Goal: Information Seeking & Learning: Compare options

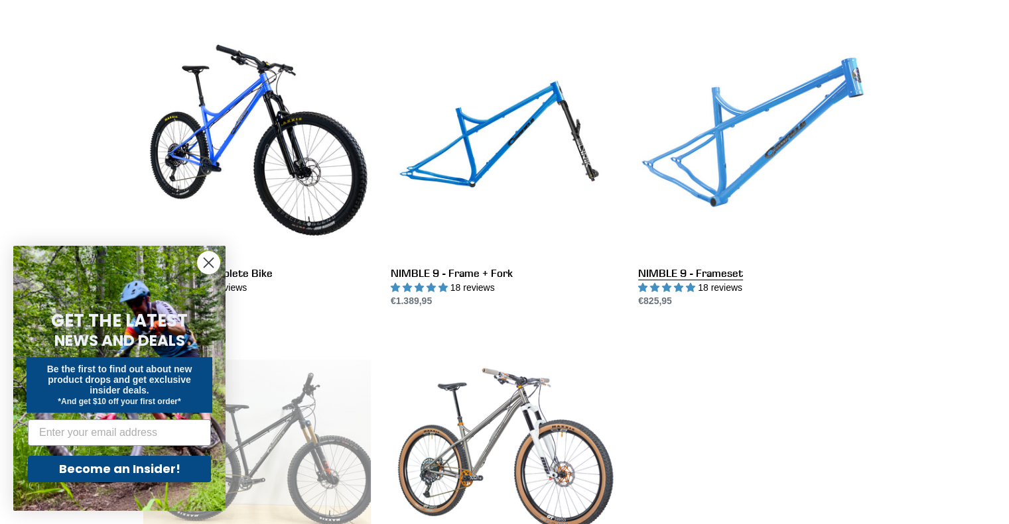
click at [751, 158] on link "NIMBLE 9 - Frameset" at bounding box center [751, 169] width 227 height 279
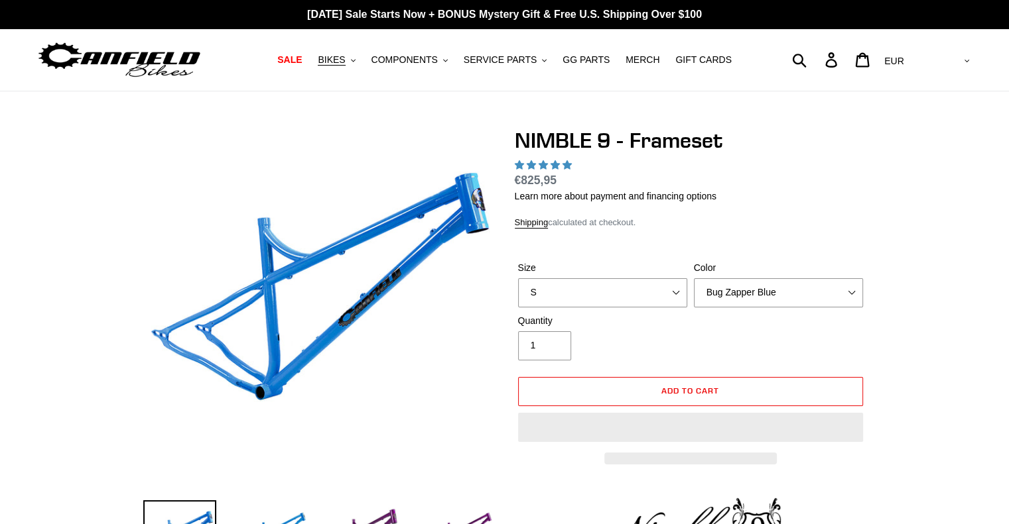
select select "highest-rating"
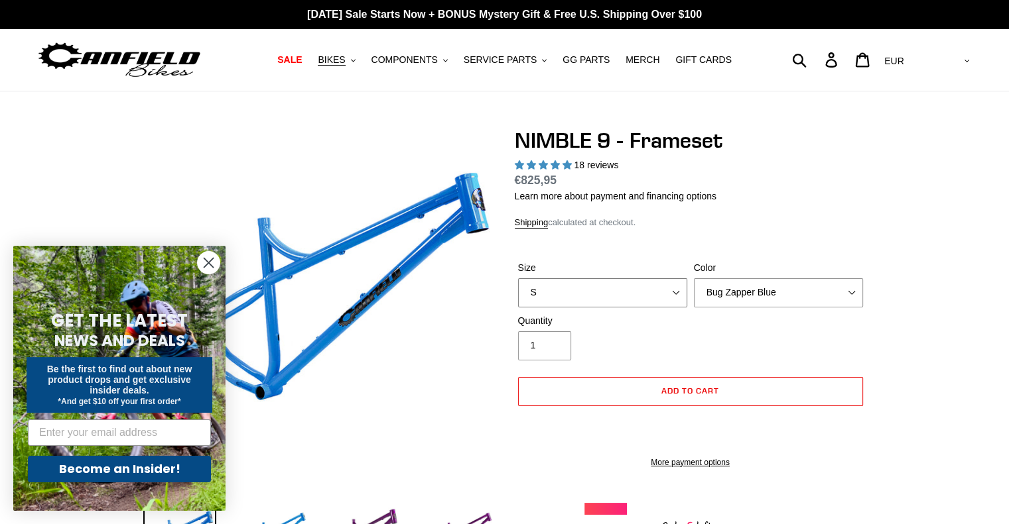
click at [657, 292] on select "S M L XL" at bounding box center [602, 292] width 169 height 29
select select "L"
click at [518, 278] on select "S M L XL" at bounding box center [602, 292] width 169 height 29
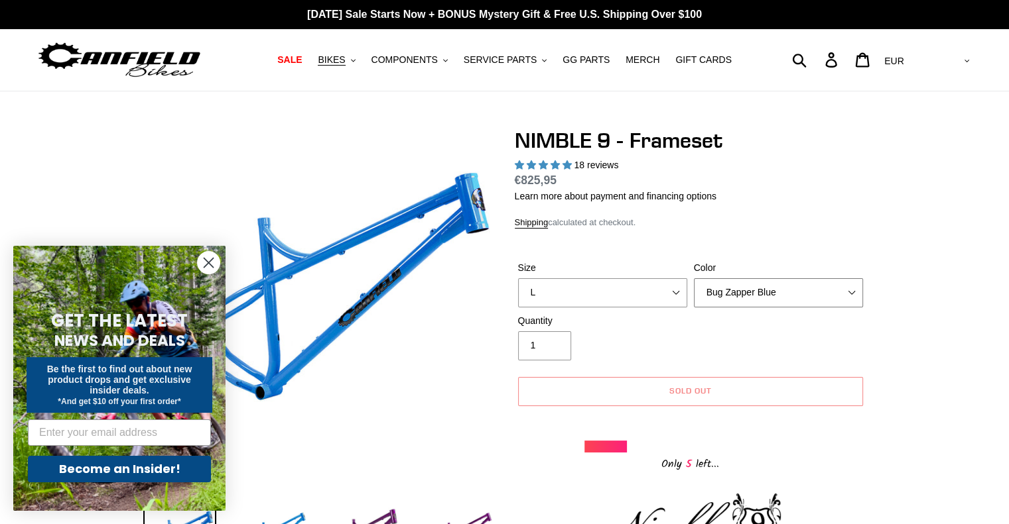
click at [732, 297] on select "Bug Zapper Blue Purple Haze -Sold Out Galaxy Black" at bounding box center [778, 292] width 169 height 29
click at [694, 278] on select "Bug Zapper Blue Purple Haze -Sold Out Galaxy Black" at bounding box center [778, 292] width 169 height 29
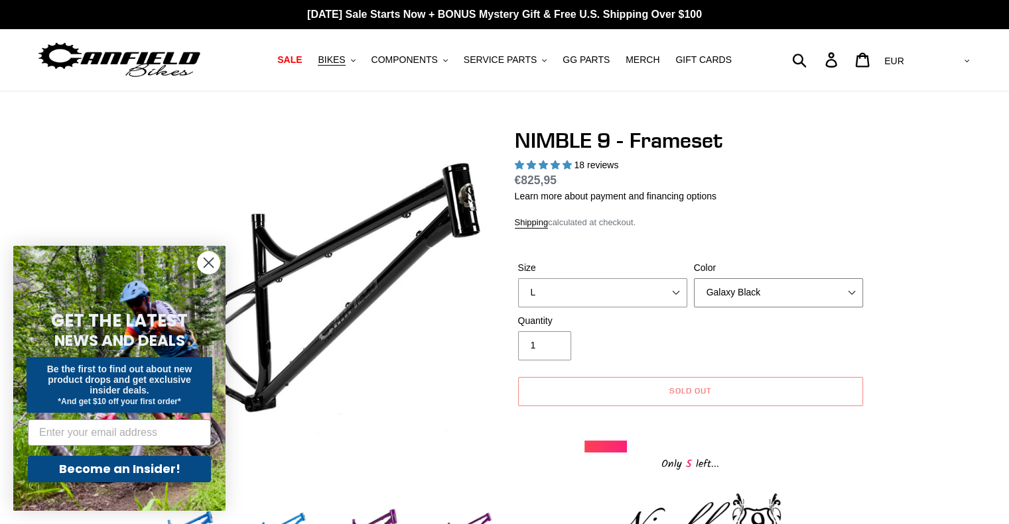
click at [744, 302] on select "Bug Zapper Blue Purple Haze -Sold Out Galaxy Black" at bounding box center [778, 292] width 169 height 29
select select "Purple Haze -Sold Out"
click at [694, 278] on select "Bug Zapper Blue Purple Haze -Sold Out Galaxy Black" at bounding box center [778, 292] width 169 height 29
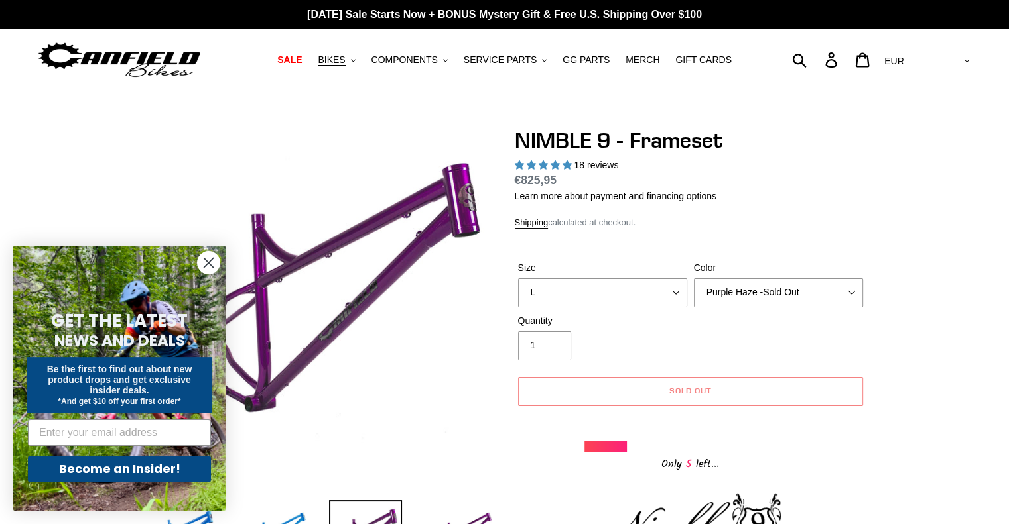
click at [202, 259] on circle "Close dialog" at bounding box center [209, 263] width 22 height 22
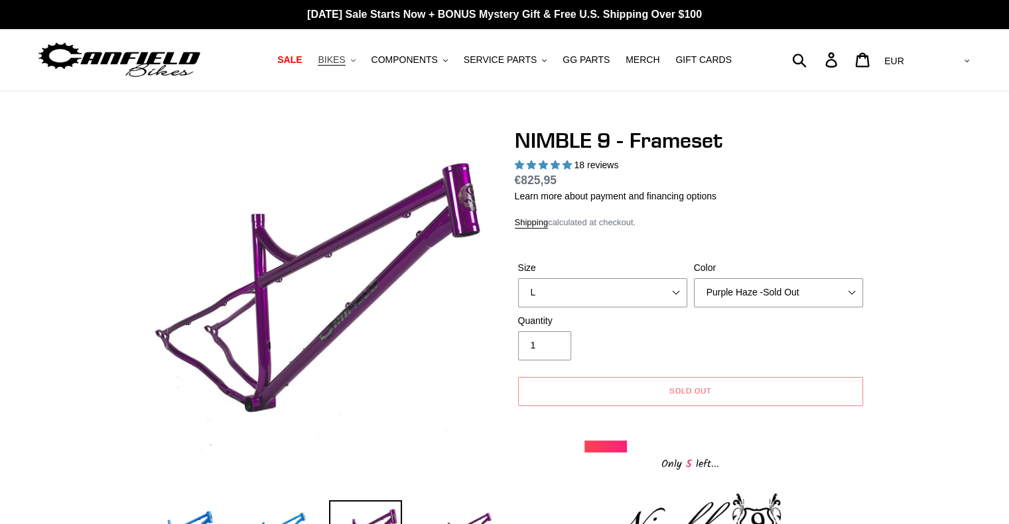
click at [345, 62] on span "BIKES" at bounding box center [331, 59] width 27 height 11
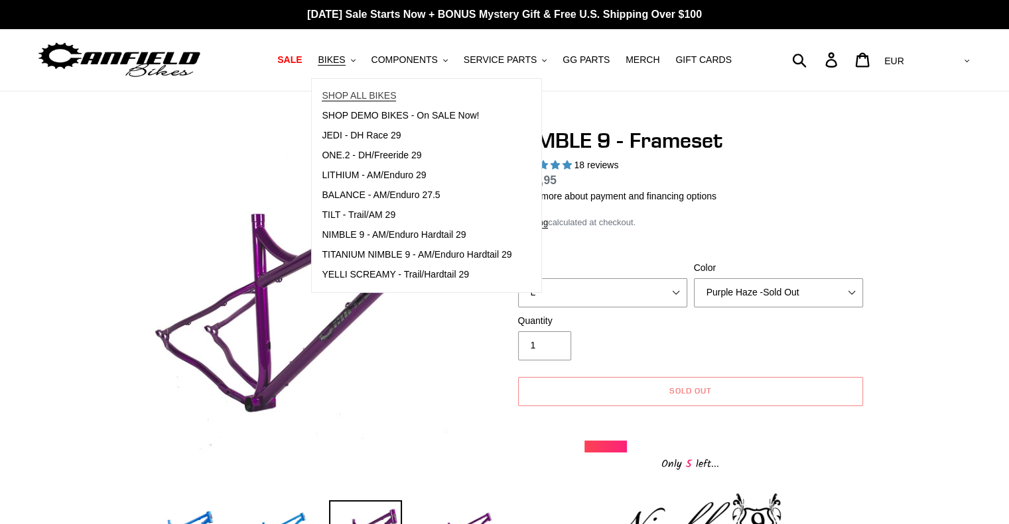
click at [377, 88] on link "SHOP ALL BIKES" at bounding box center [417, 96] width 210 height 20
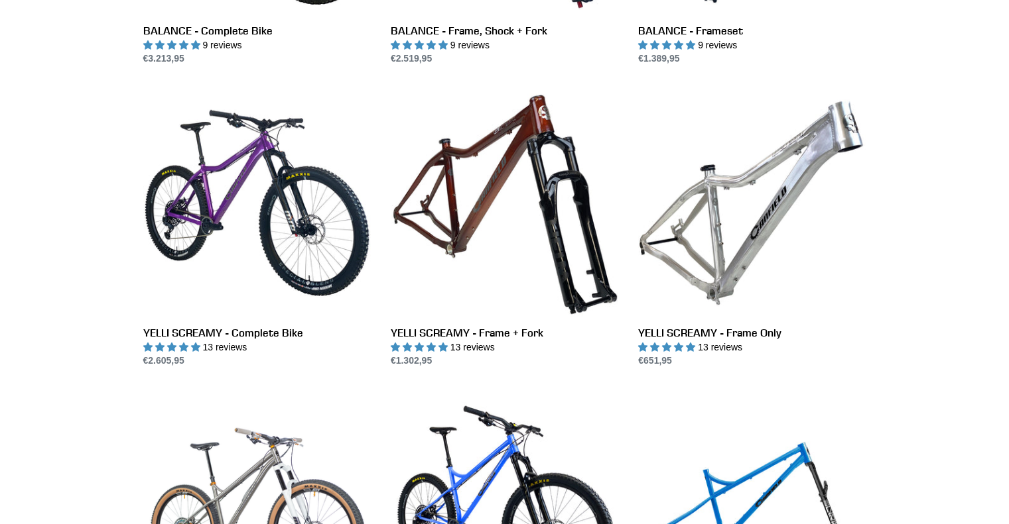
scroll to position [904, 0]
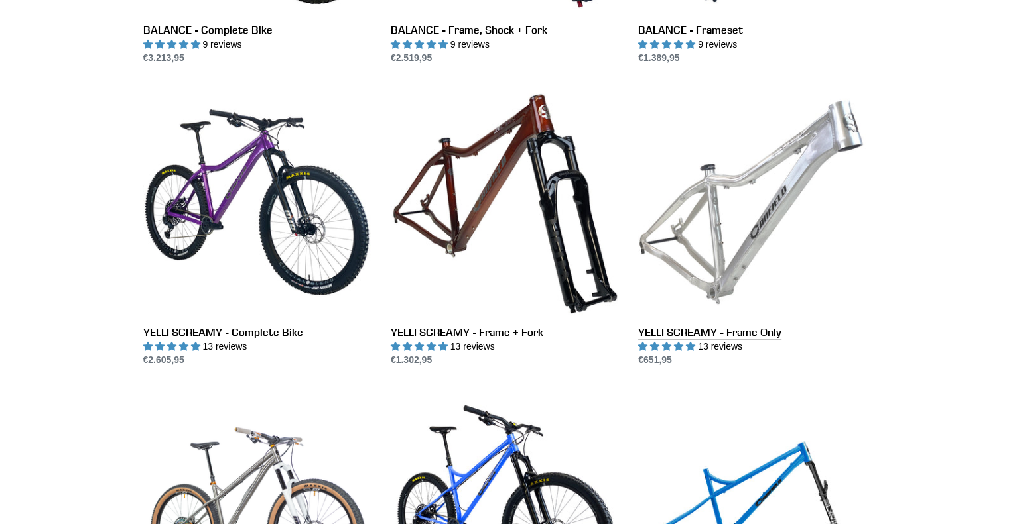
click at [732, 168] on link "YELLI SCREAMY - Frame Only" at bounding box center [751, 227] width 227 height 279
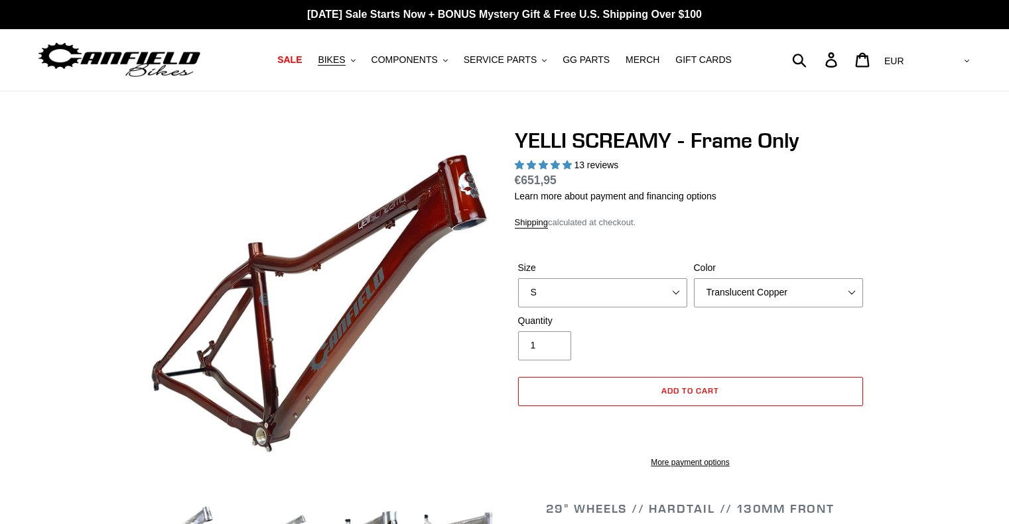
select select "highest-rating"
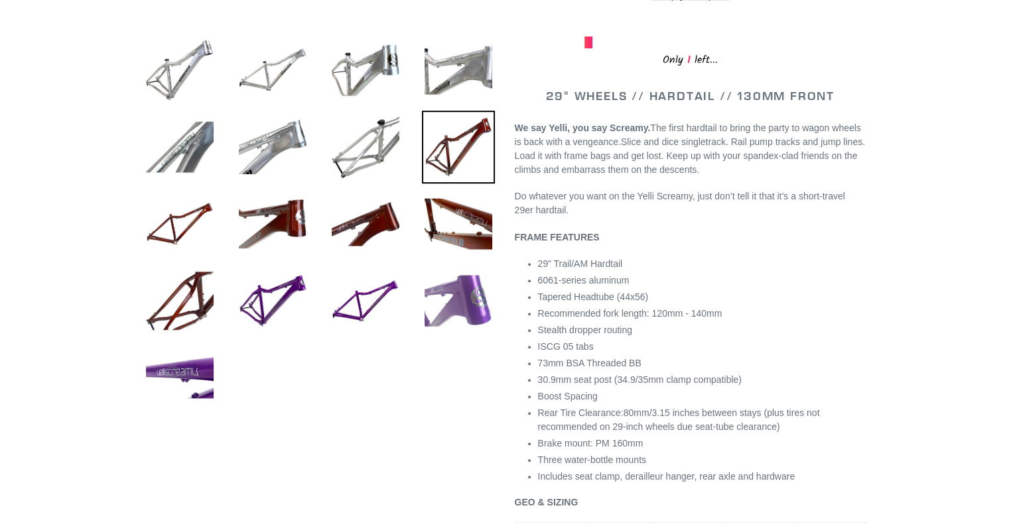
click at [493, 284] on img at bounding box center [458, 301] width 73 height 73
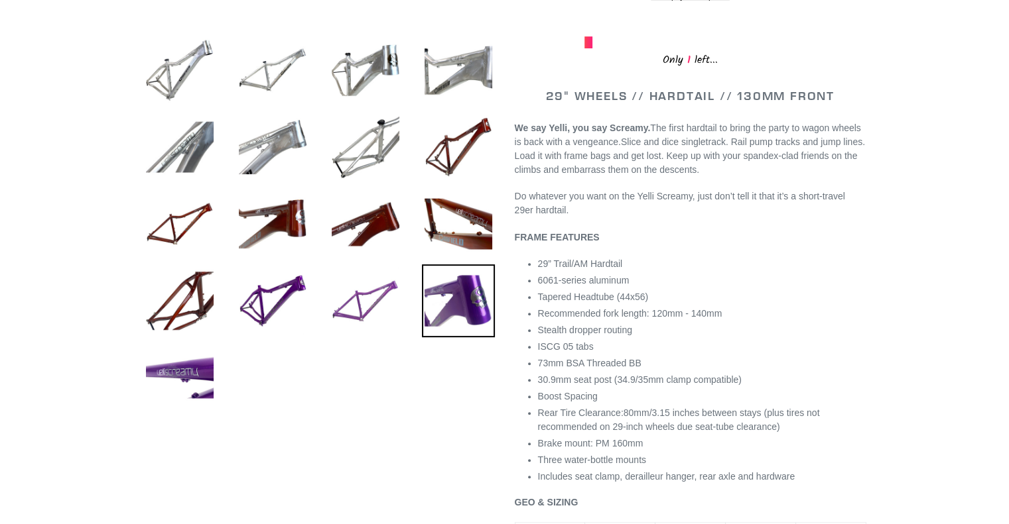
click at [361, 310] on img at bounding box center [365, 301] width 73 height 73
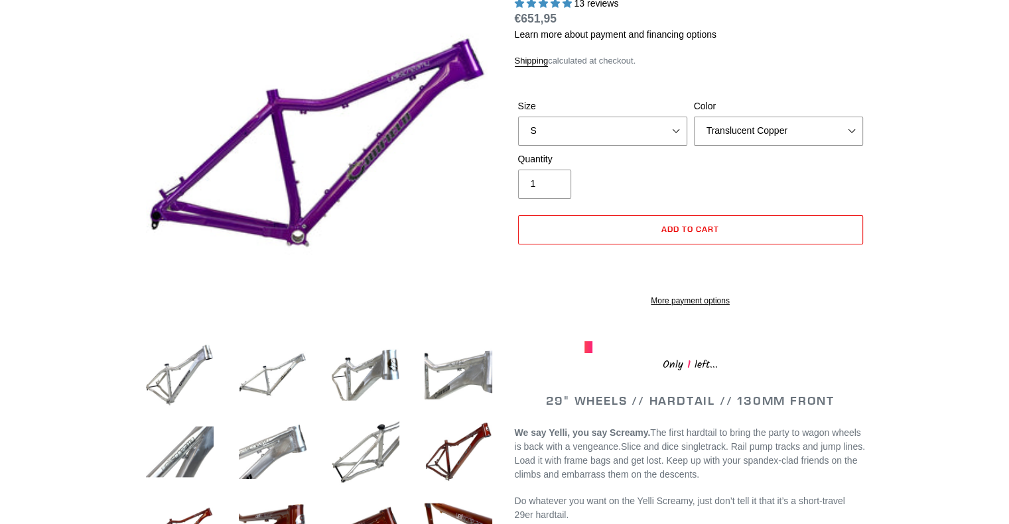
scroll to position [154, 0]
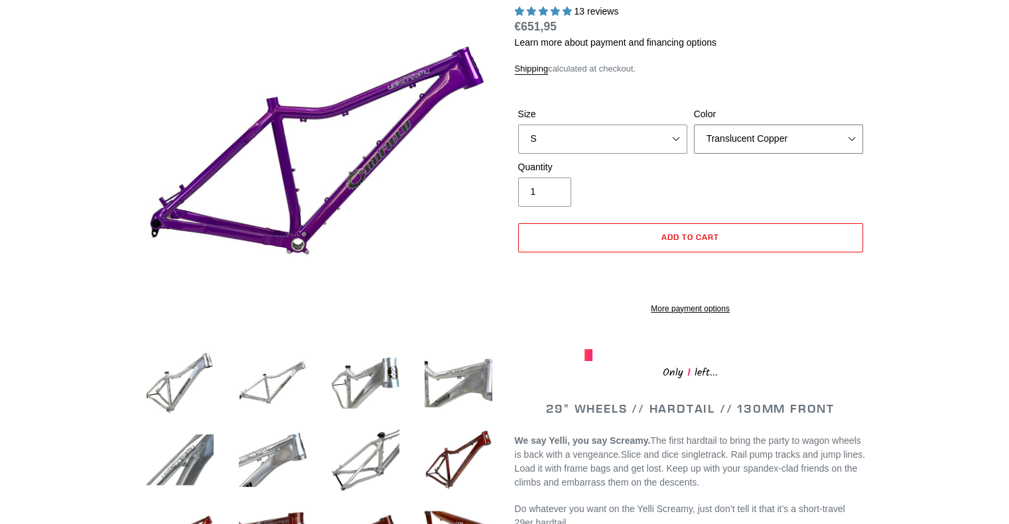
click at [728, 132] on select "Translucent Copper Purple Haze Raw" at bounding box center [778, 139] width 169 height 29
select select "Purple Haze"
click at [694, 125] on select "Translucent Copper Purple Haze Raw" at bounding box center [778, 139] width 169 height 29
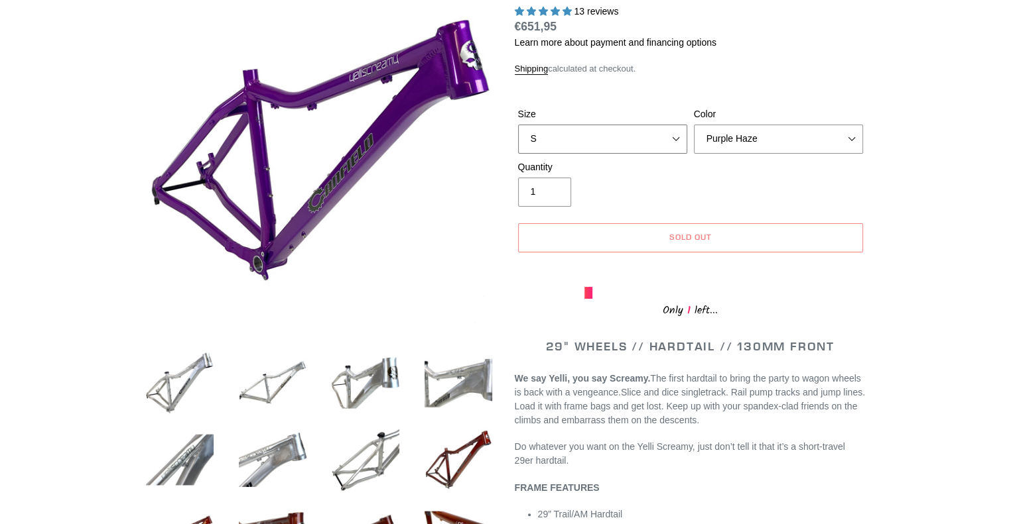
click at [623, 146] on select "S M L XL" at bounding box center [602, 139] width 169 height 29
select select "L"
click at [518, 125] on select "S M L XL" at bounding box center [602, 139] width 169 height 29
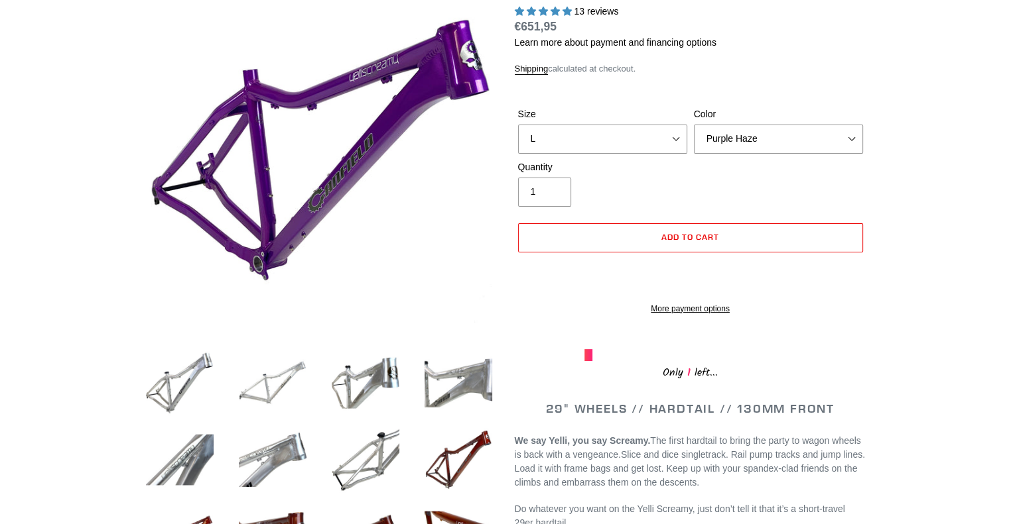
click at [279, 376] on img at bounding box center [272, 383] width 73 height 73
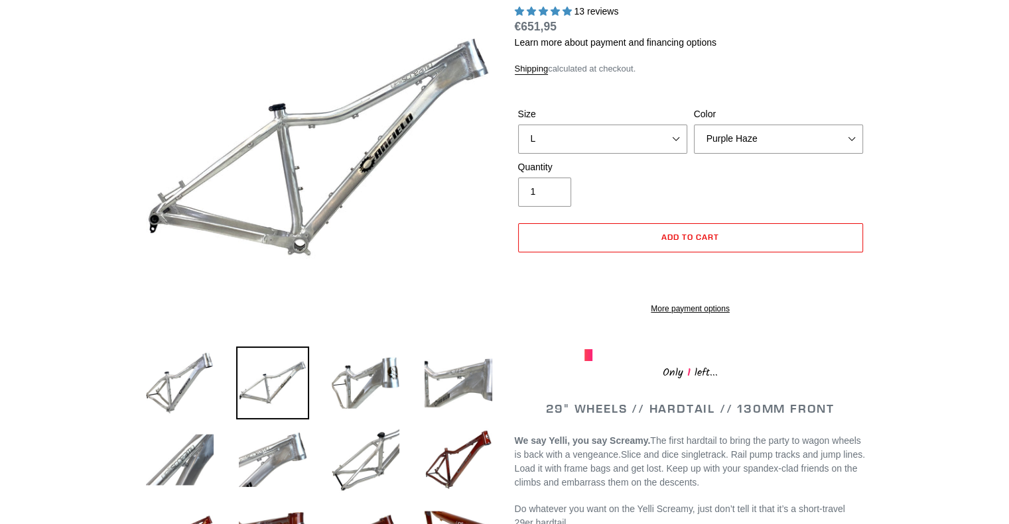
click at [217, 392] on li at bounding box center [262, 386] width 93 height 77
click at [257, 467] on img at bounding box center [272, 460] width 73 height 73
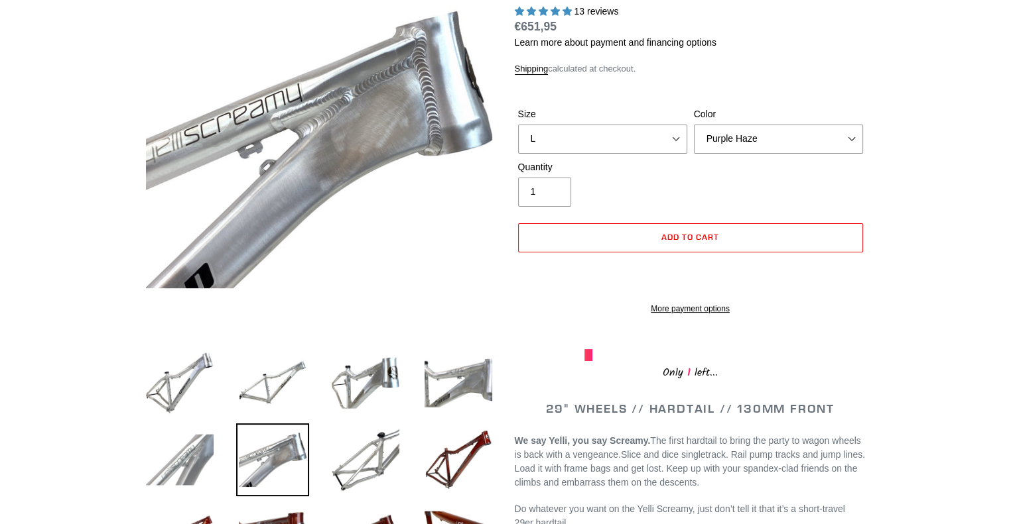
click at [214, 451] on img at bounding box center [179, 460] width 73 height 73
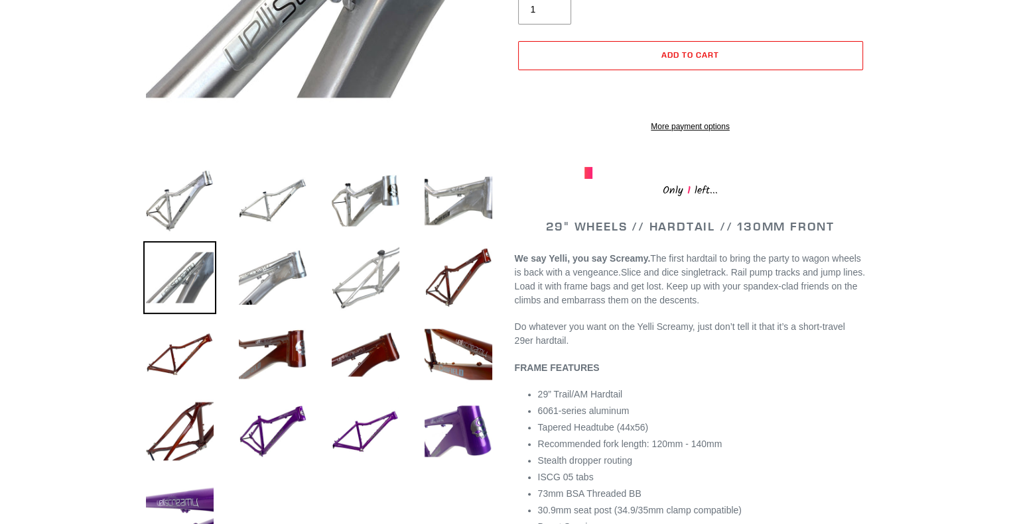
scroll to position [337, 0]
click at [278, 420] on img at bounding box center [272, 431] width 73 height 73
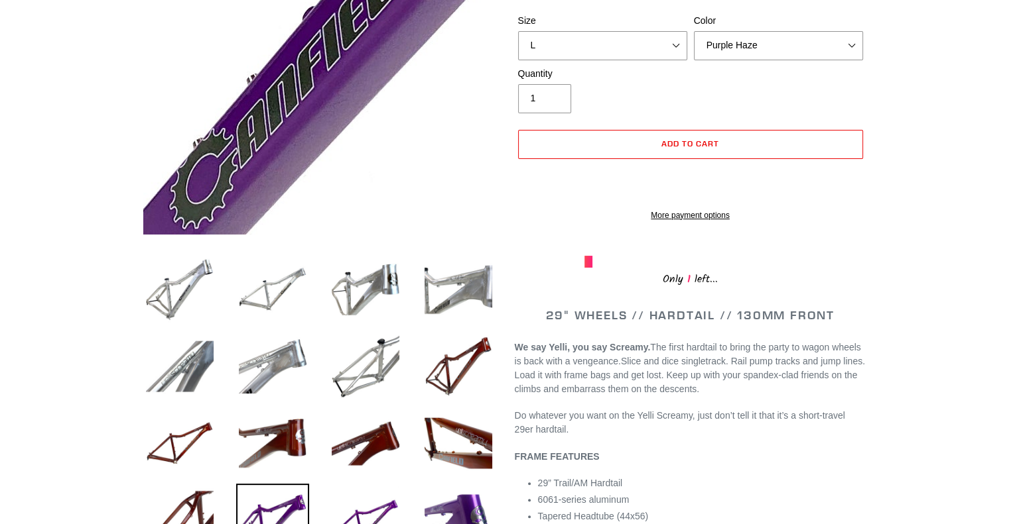
scroll to position [0, 0]
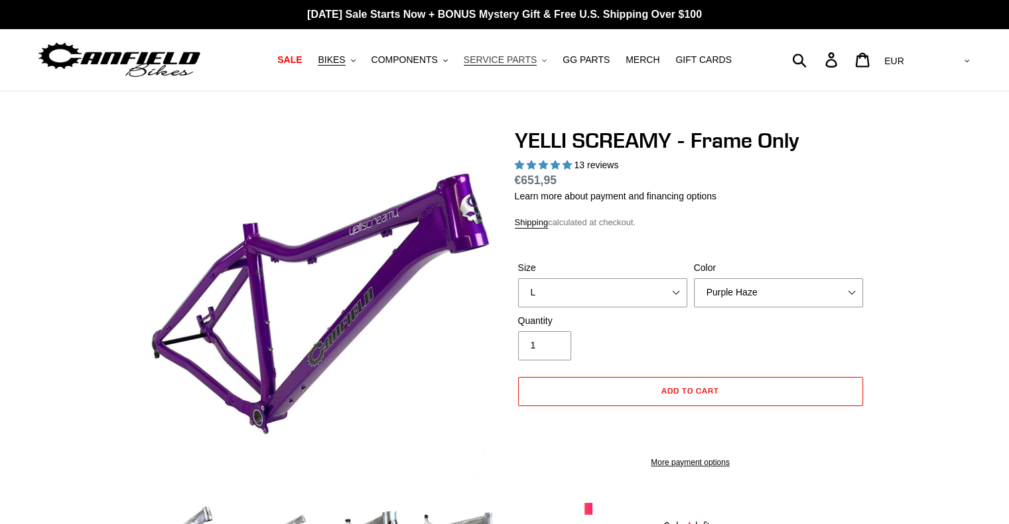
click at [518, 60] on span "SERVICE PARTS" at bounding box center [499, 59] width 73 height 11
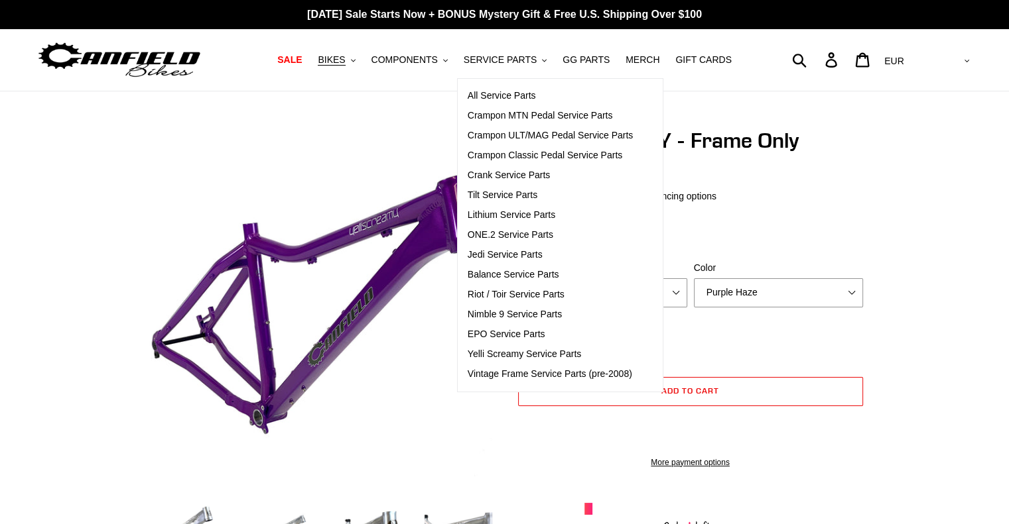
click at [157, 66] on img at bounding box center [119, 60] width 166 height 42
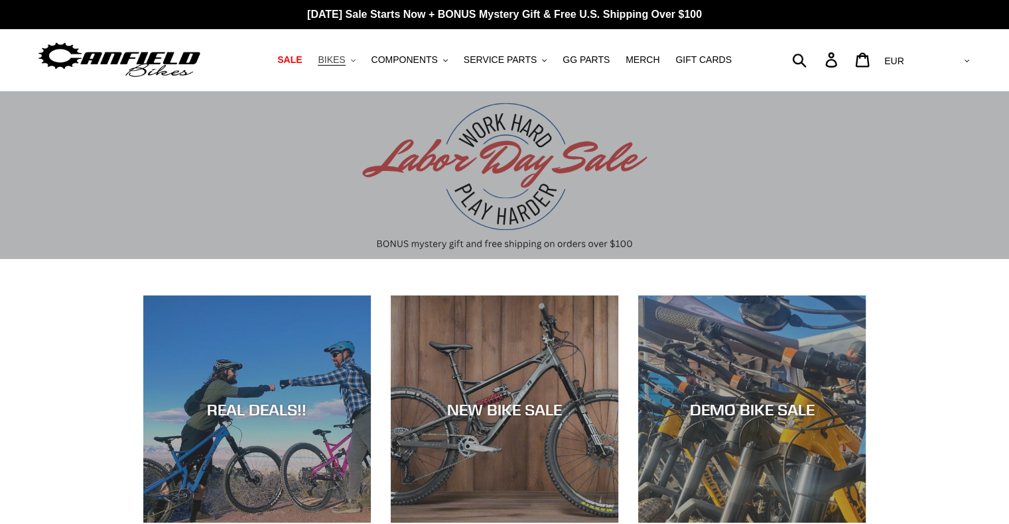
click at [339, 63] on span "BIKES" at bounding box center [331, 59] width 27 height 11
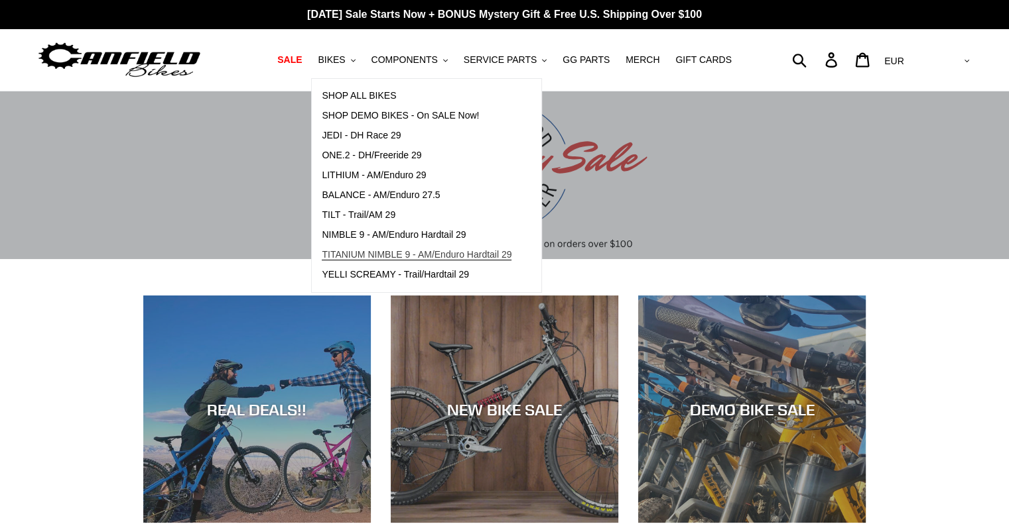
click at [435, 257] on span "TITANIUM NIMBLE 9 - AM/Enduro Hardtail 29" at bounding box center [417, 254] width 190 height 11
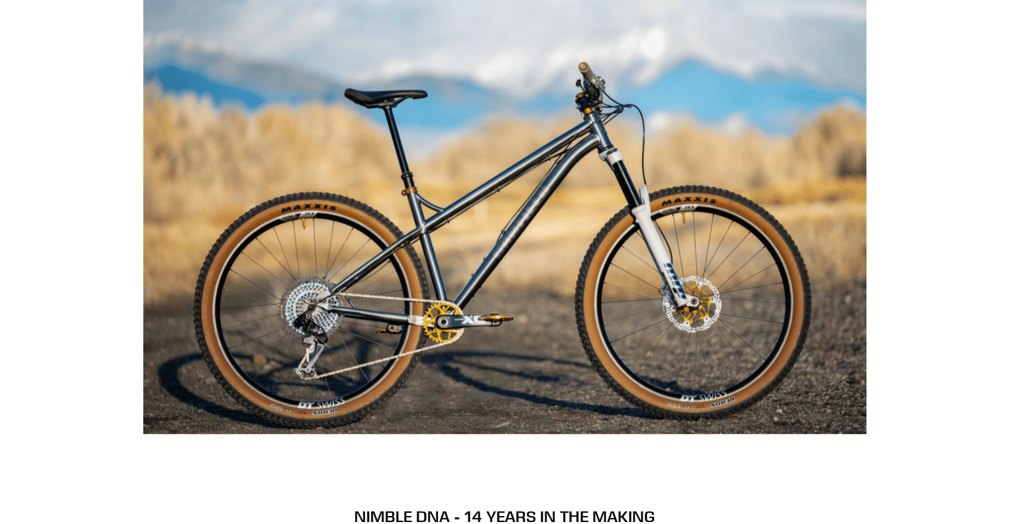
scroll to position [1119, 0]
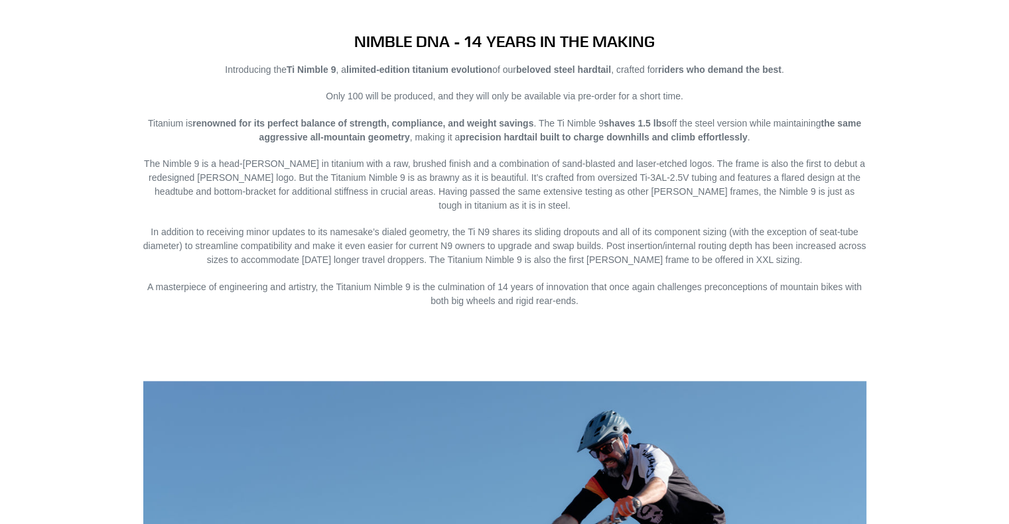
click at [435, 257] on div "Introducing the Ti Nimble 9 , a limited-edition titanium evolution of our belov…" at bounding box center [504, 185] width 723 height 245
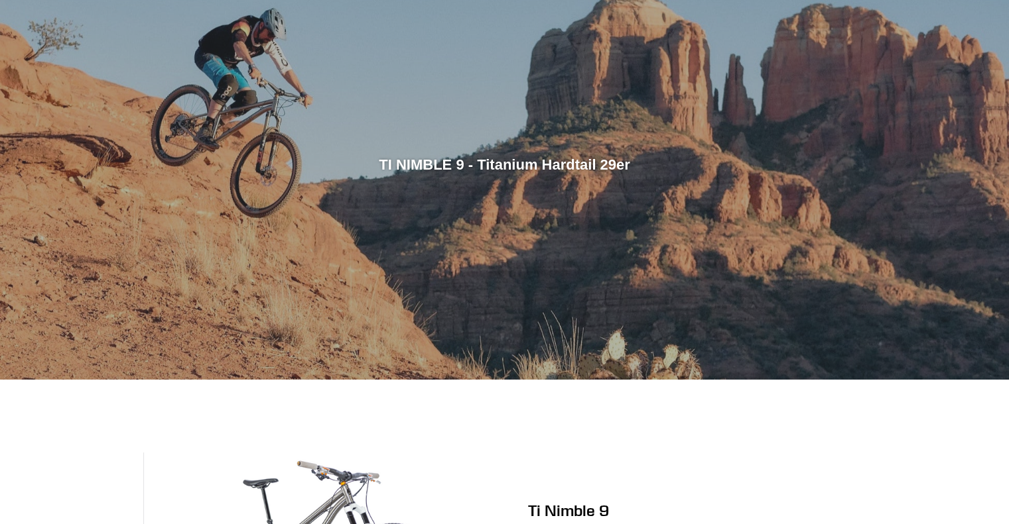
scroll to position [0, 0]
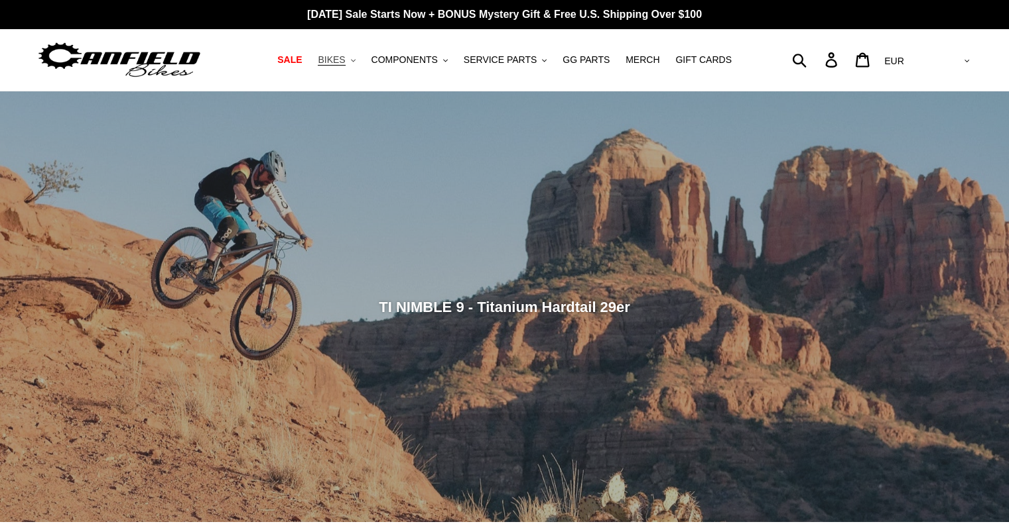
click at [338, 54] on span "BIKES" at bounding box center [331, 59] width 27 height 11
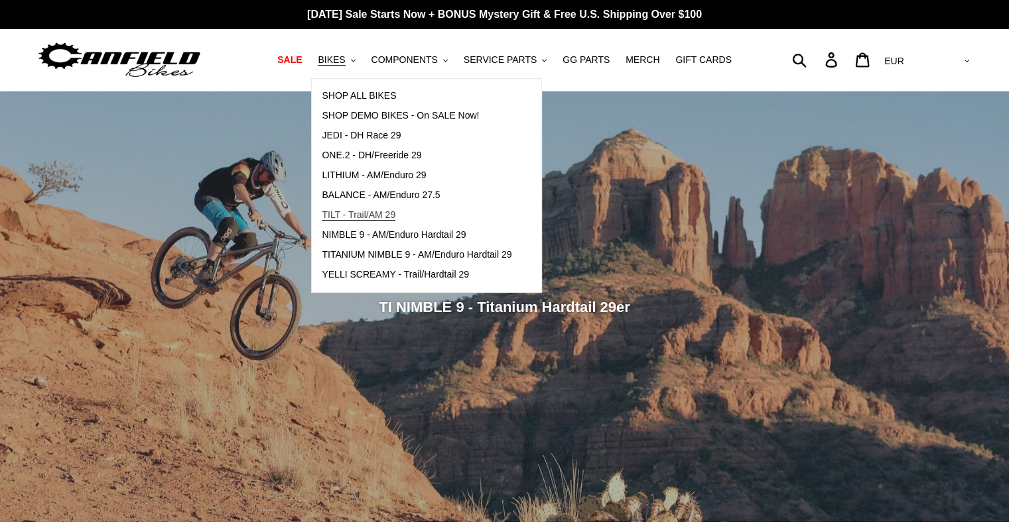
click at [387, 223] on link "TILT - Trail/AM 29" at bounding box center [417, 216] width 210 height 20
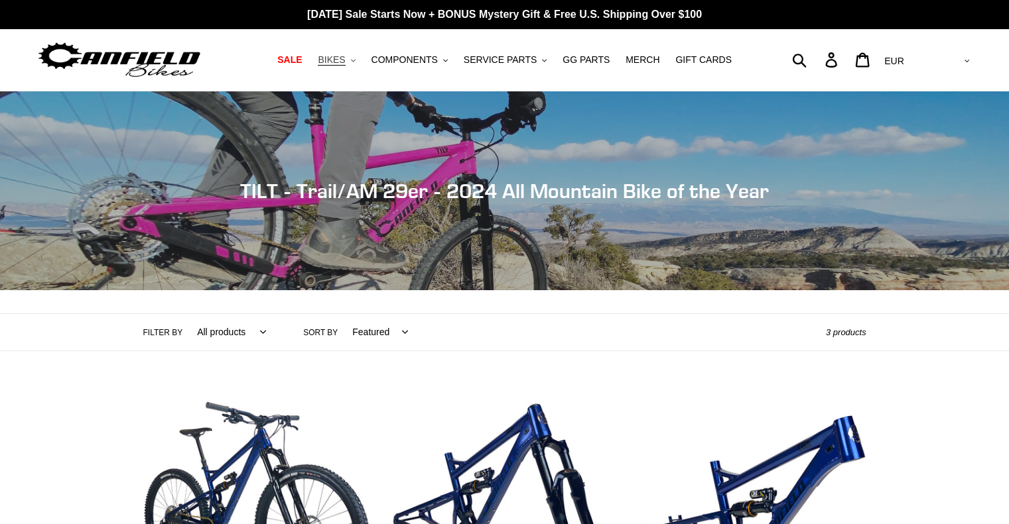
click at [343, 58] on span "BIKES" at bounding box center [331, 59] width 27 height 11
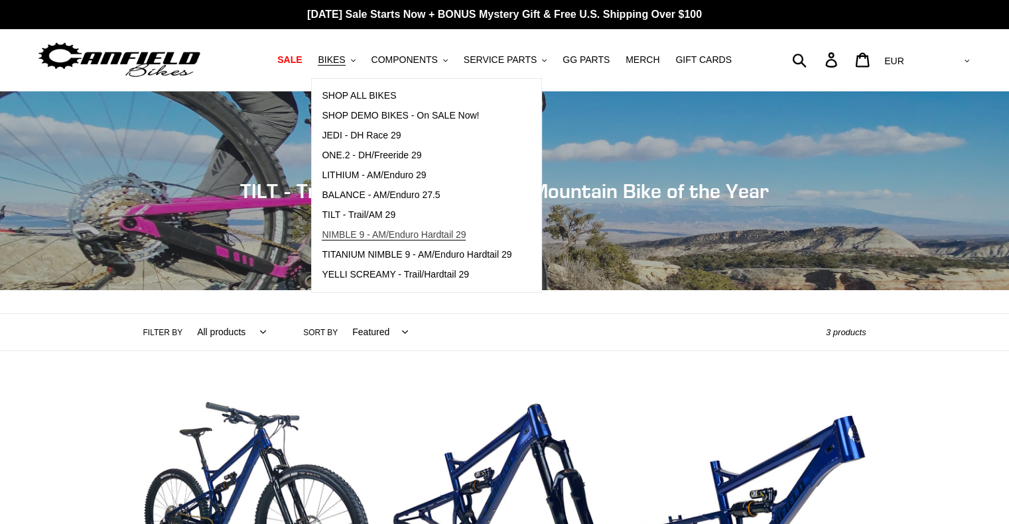
click at [400, 234] on span "NIMBLE 9 - AM/Enduro Hardtail 29" at bounding box center [394, 234] width 144 height 11
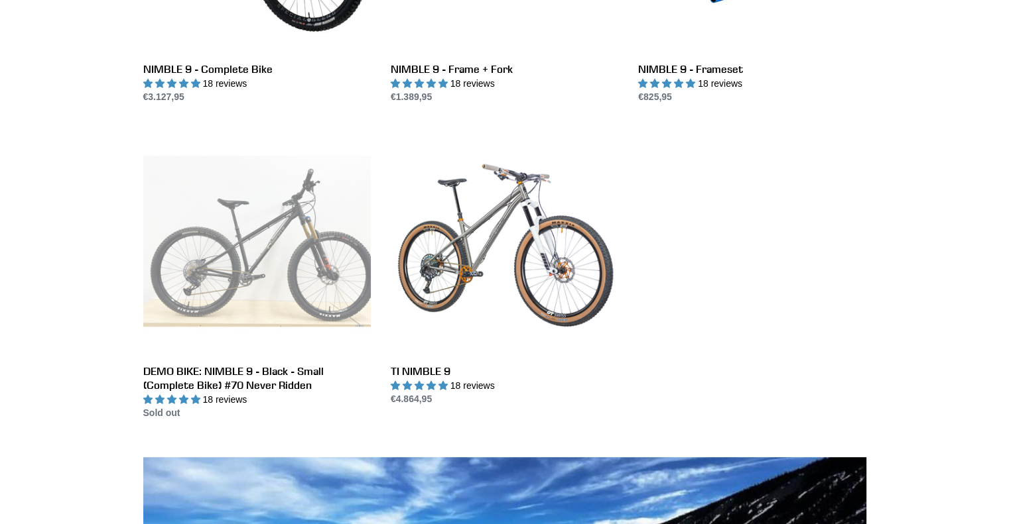
scroll to position [574, 0]
